Goal: Information Seeking & Learning: Learn about a topic

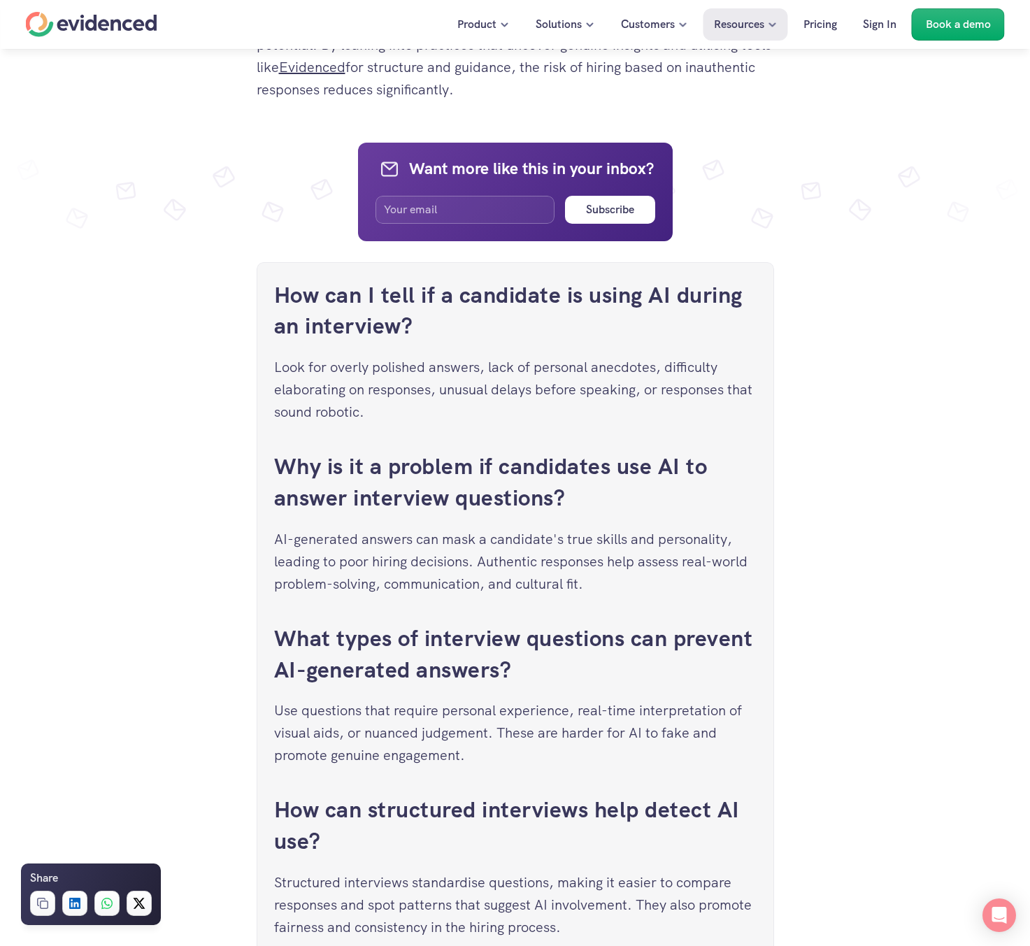
scroll to position [5151, 0]
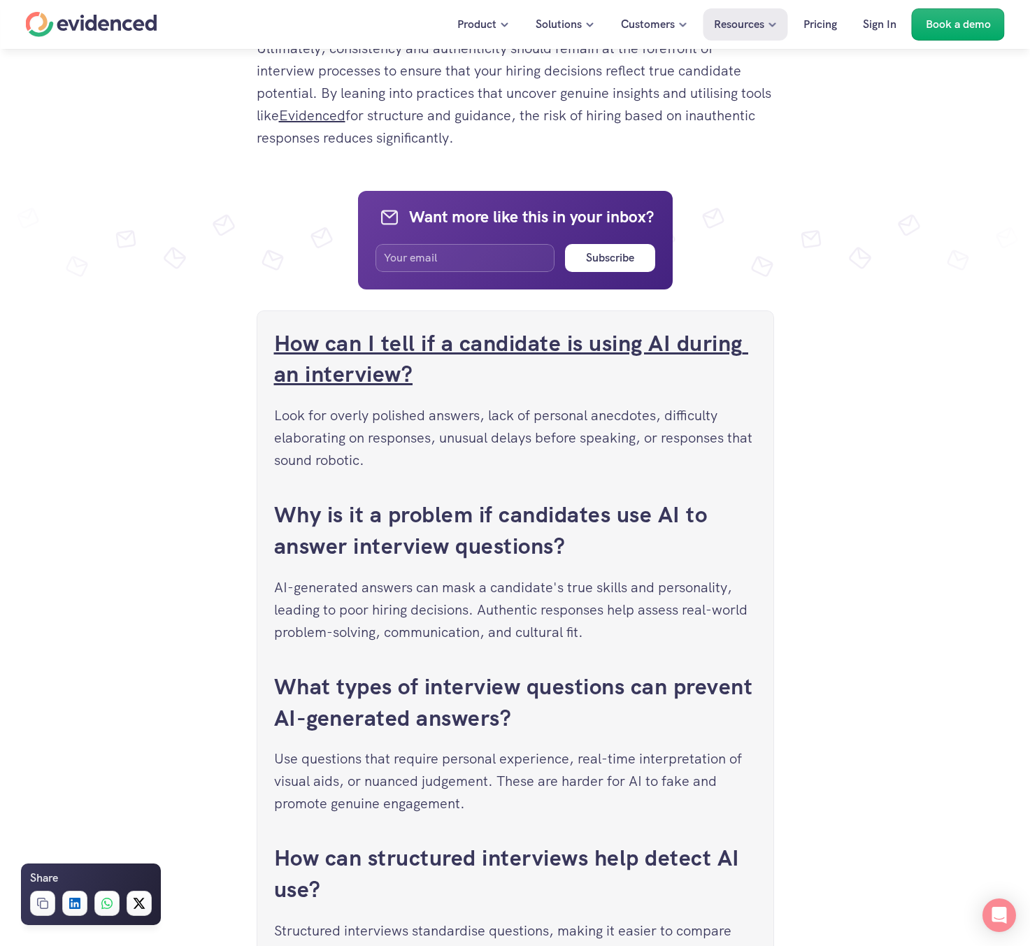
click at [393, 345] on link "How can I tell if a candidate is using AI during an interview?" at bounding box center [511, 359] width 475 height 61
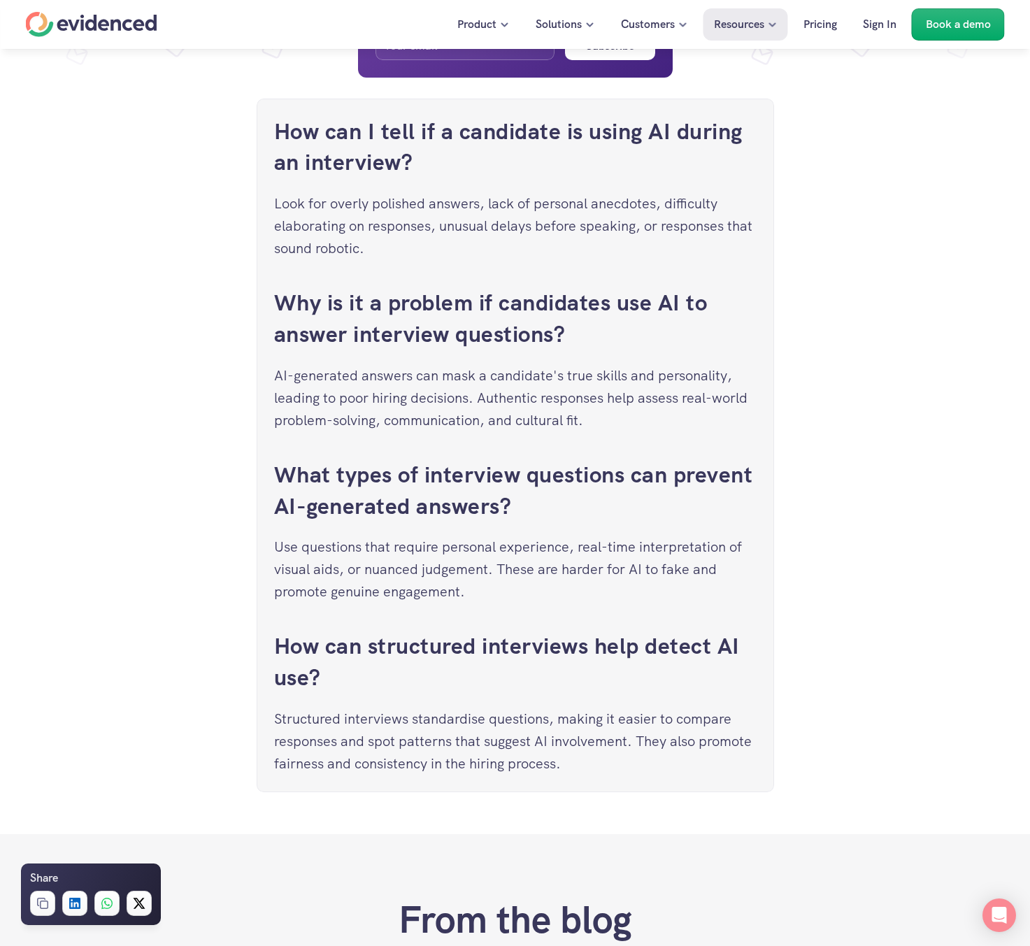
scroll to position [5360, 0]
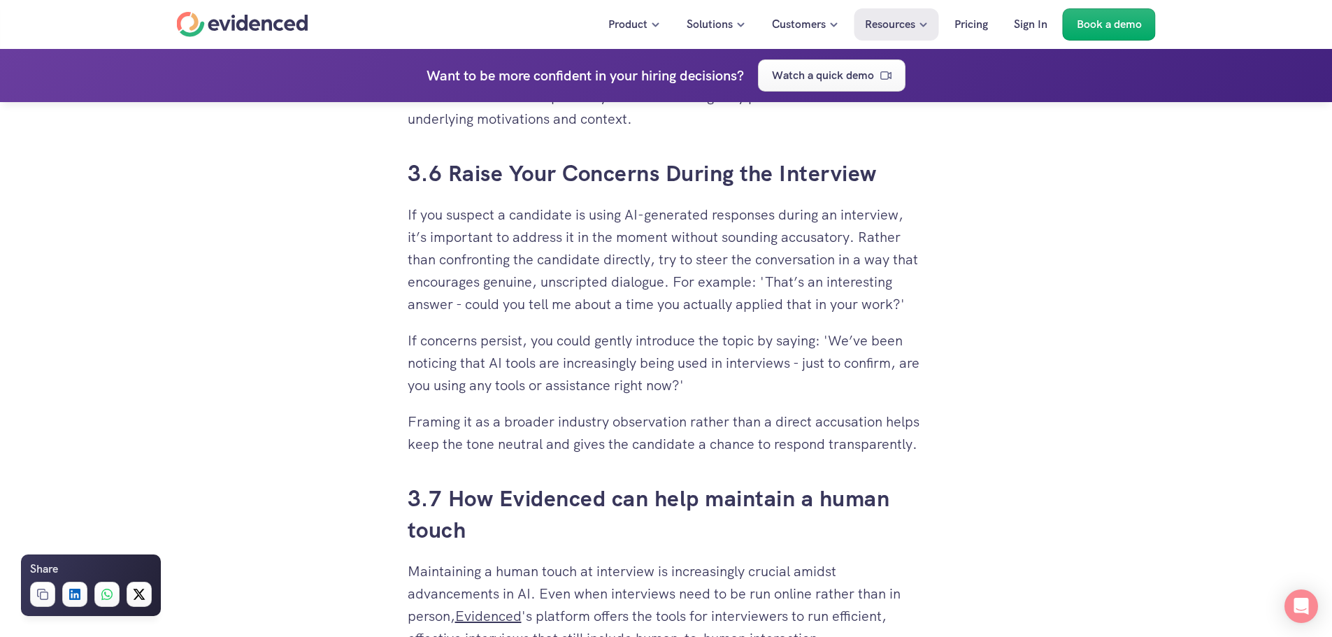
scroll to position [4266, 0]
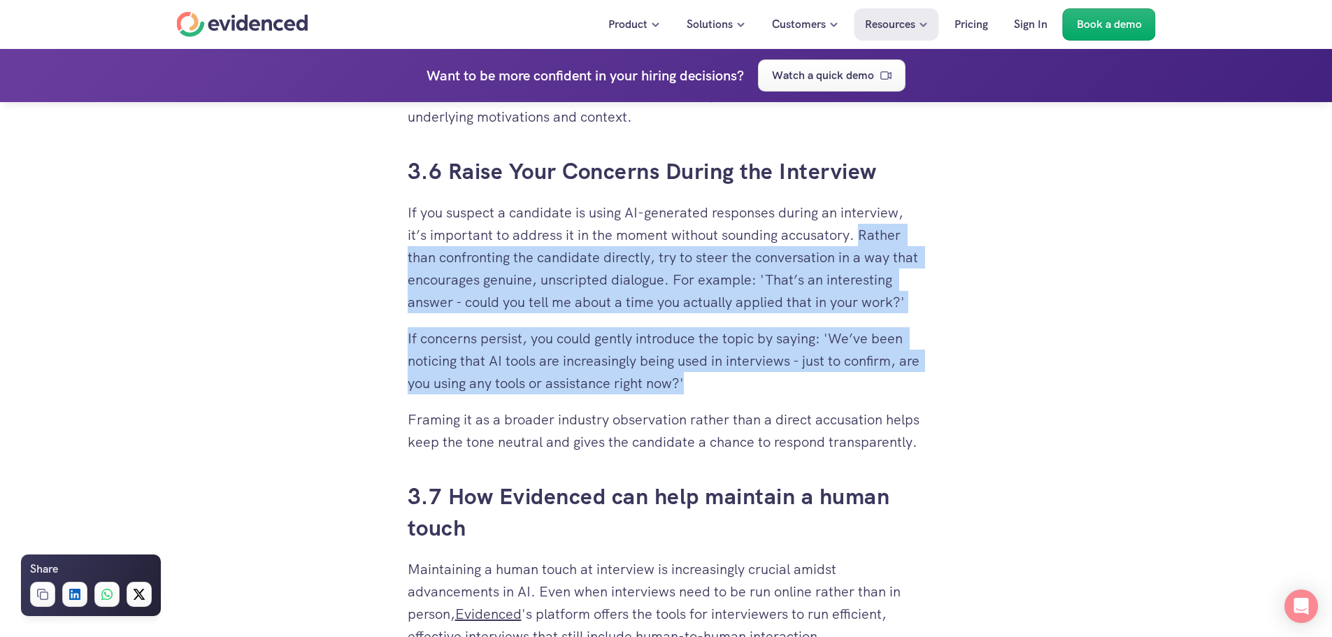
drag, startPoint x: 862, startPoint y: 232, endPoint x: 913, endPoint y: 383, distance: 158.8
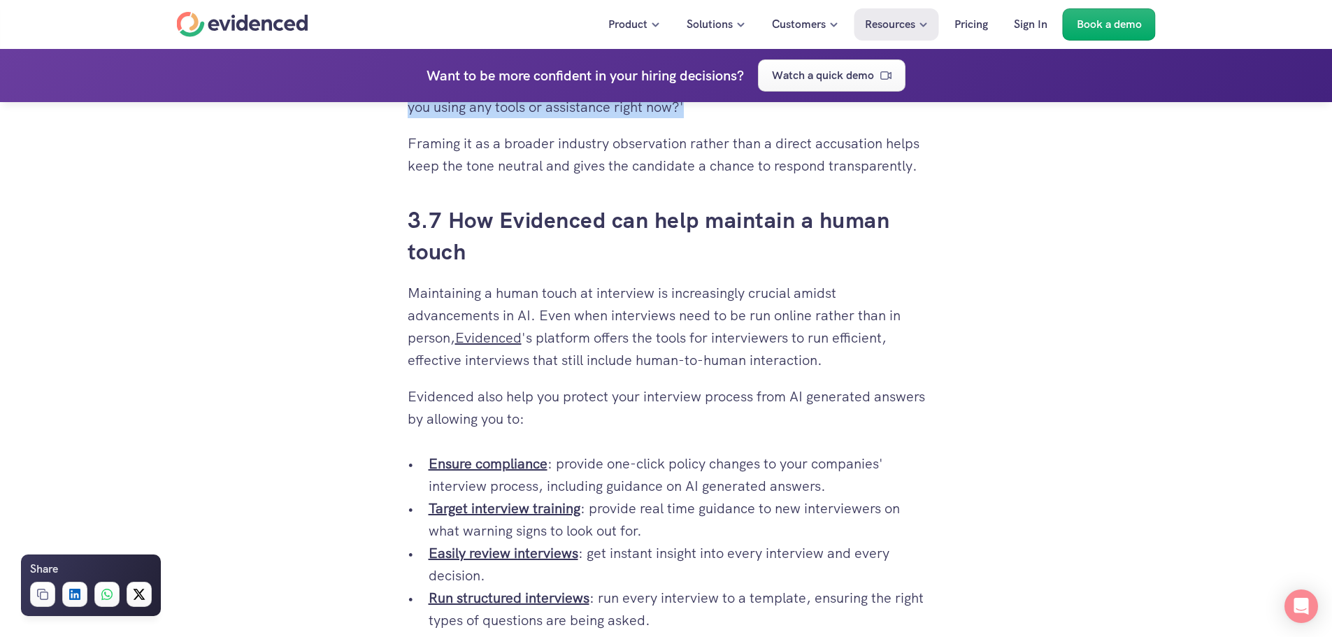
scroll to position [4546, 0]
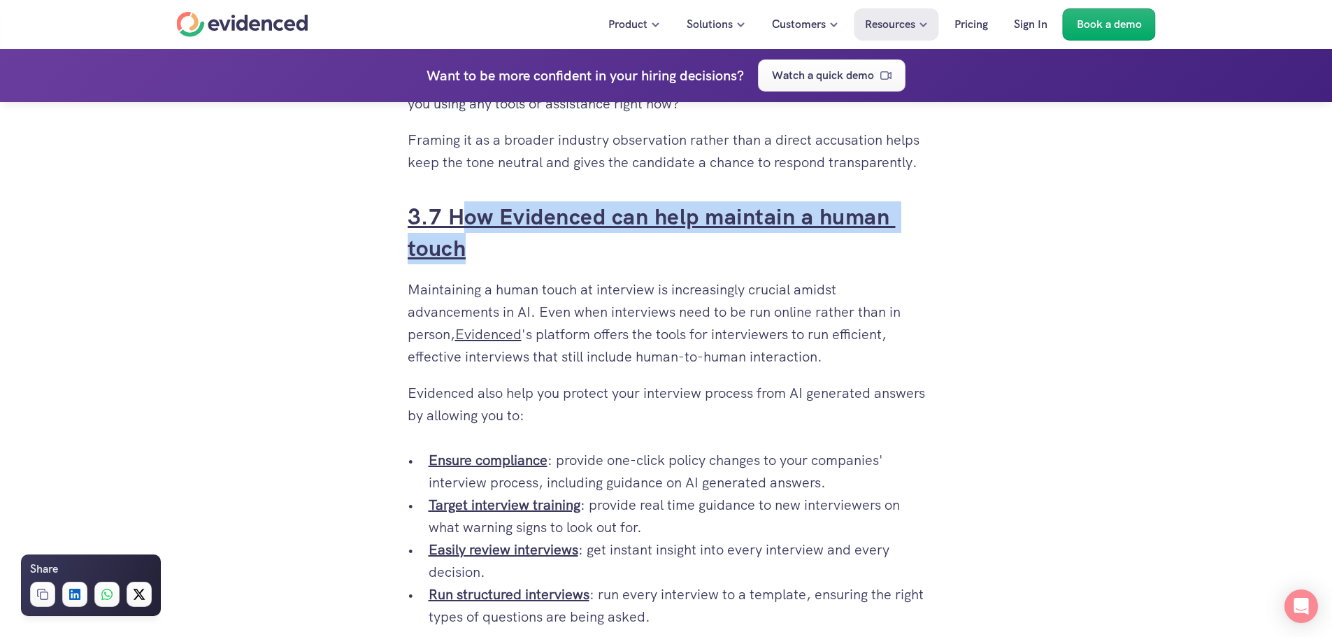
drag, startPoint x: 500, startPoint y: 251, endPoint x: 462, endPoint y: 213, distance: 53.9
click at [462, 213] on h3 "3.7 How Evidenced can help maintain a human touch" at bounding box center [667, 232] width 518 height 63
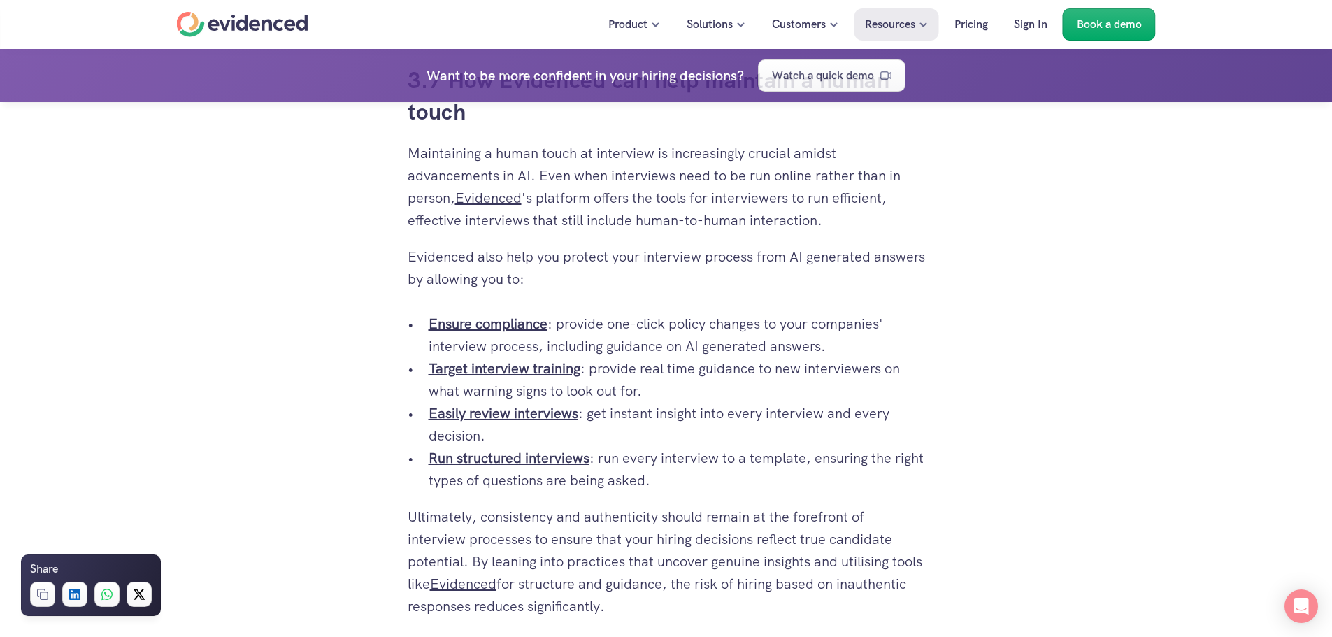
scroll to position [4686, 0]
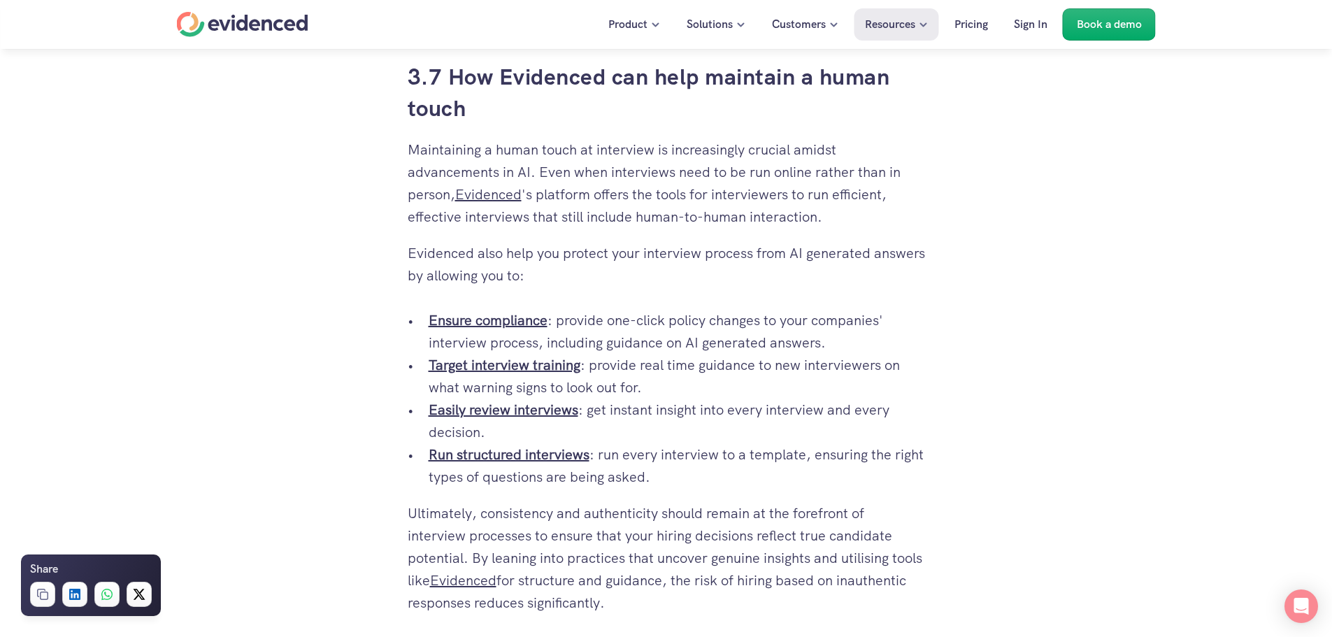
click at [727, 433] on p "Easily review interviews : get instant insight into every interview and every d…" at bounding box center [677, 421] width 497 height 45
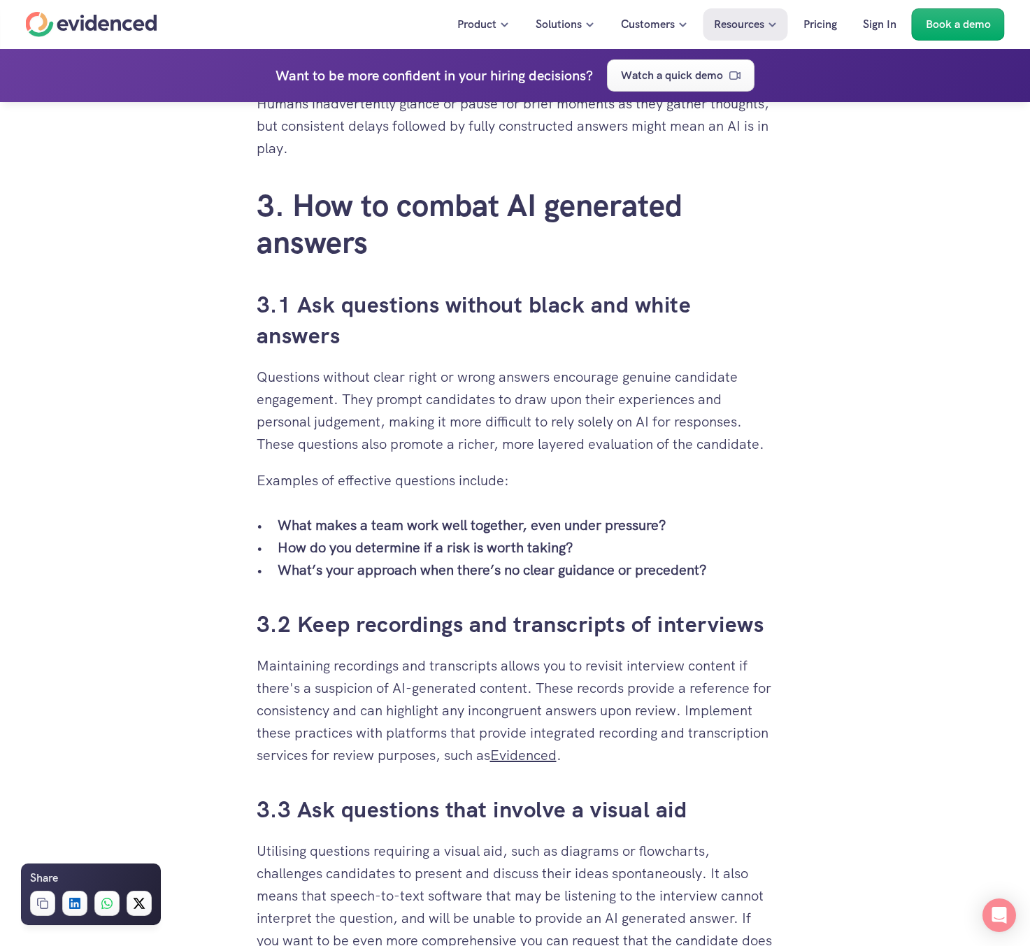
scroll to position [2727, 0]
